Goal: Find specific page/section: Find specific page/section

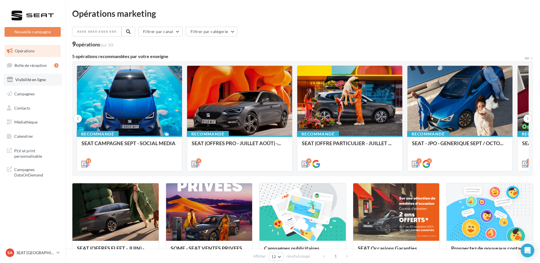
click at [40, 76] on link "Visibilité en ligne" at bounding box center [32, 80] width 59 height 12
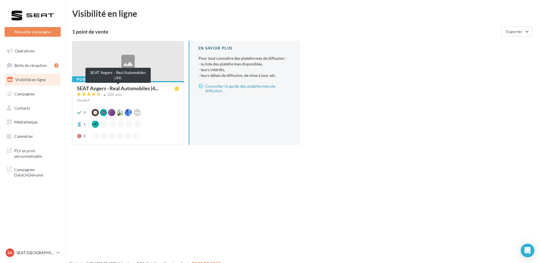
click at [112, 91] on span "SEAT Angers - Real Automobiles (4..." at bounding box center [118, 88] width 82 height 5
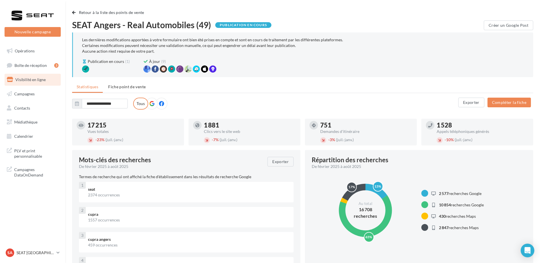
click at [42, 83] on link "Visibilité en ligne" at bounding box center [32, 80] width 59 height 12
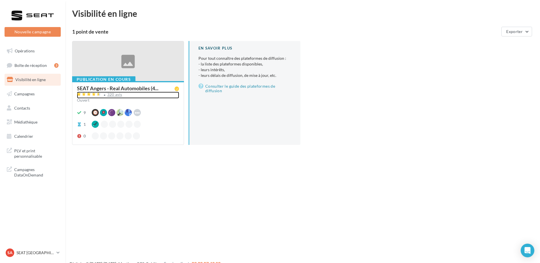
click at [114, 98] on div "320 avis" at bounding box center [128, 95] width 102 height 7
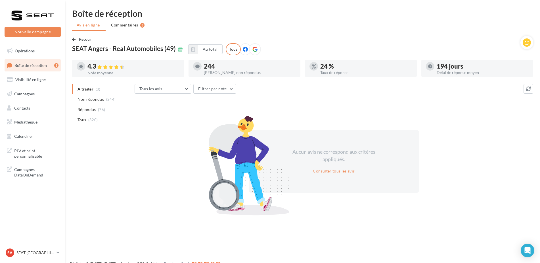
click at [21, 246] on nav "Nouvelle campagne Nouvelle campagne Opérations Boîte de réception 3 Visibilité …" at bounding box center [32, 131] width 65 height 263
click at [12, 250] on span "SA" at bounding box center [9, 252] width 5 height 6
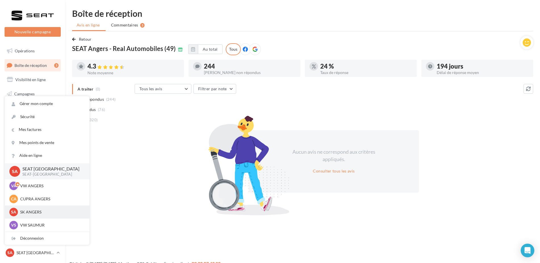
click at [23, 216] on div "SA SK ANGERS sk-ange-pal" at bounding box center [47, 211] width 85 height 13
click at [38, 211] on p "SK ANGERS" at bounding box center [51, 212] width 63 height 6
